Goal: Navigation & Orientation: Find specific page/section

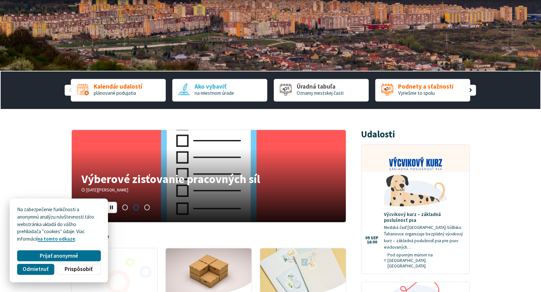
scroll to position [129, 0]
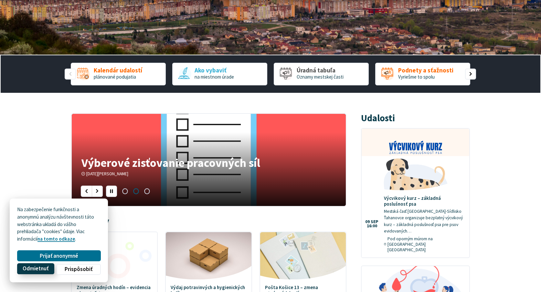
click at [47, 267] on span "Odmietnuť" at bounding box center [36, 269] width 26 height 7
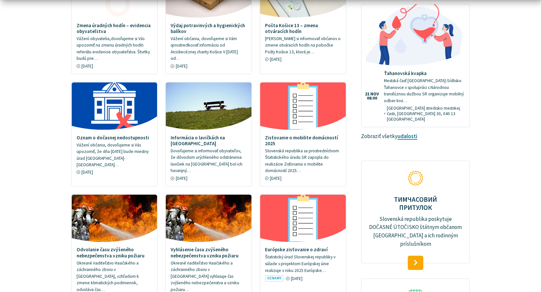
scroll to position [485, 0]
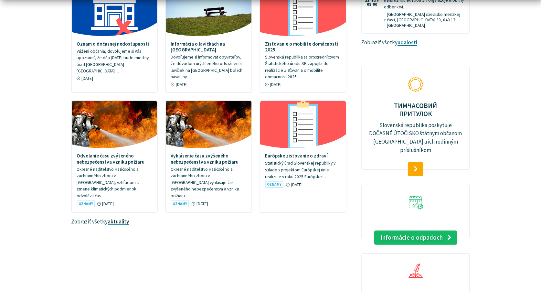
click at [117, 218] on link "aktuality" at bounding box center [118, 221] width 21 height 7
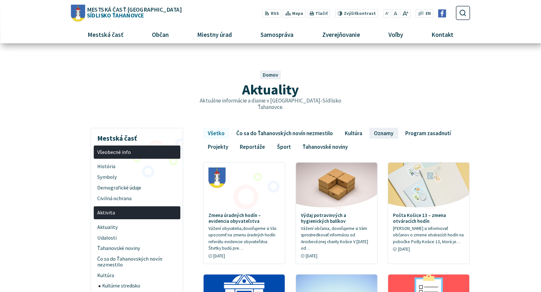
click at [382, 128] on link "Oznamy" at bounding box center [384, 133] width 29 height 11
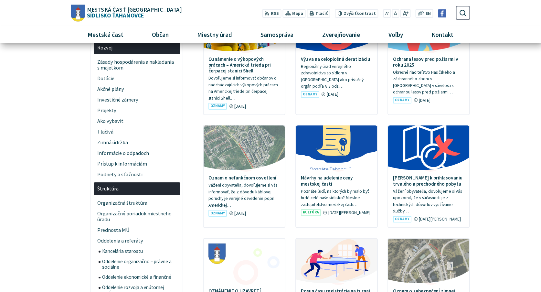
scroll to position [259, 0]
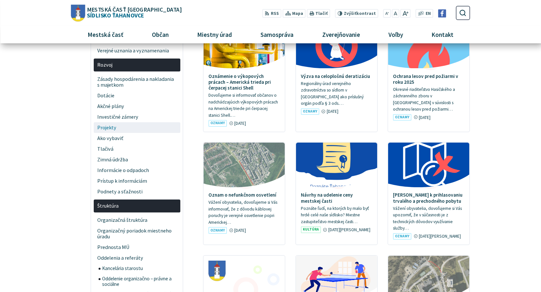
click at [105, 122] on span "Projekty" at bounding box center [136, 127] width 79 height 11
